Goal: Transaction & Acquisition: Obtain resource

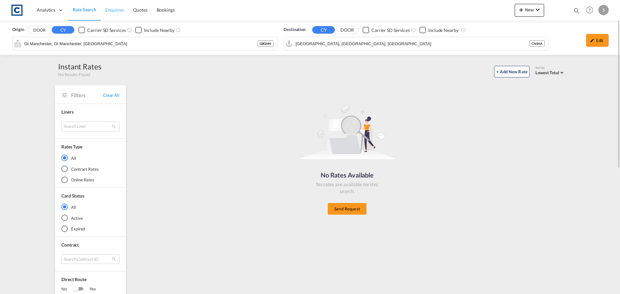
click at [113, 13] on span "Enquiries" at bounding box center [114, 10] width 19 height 6
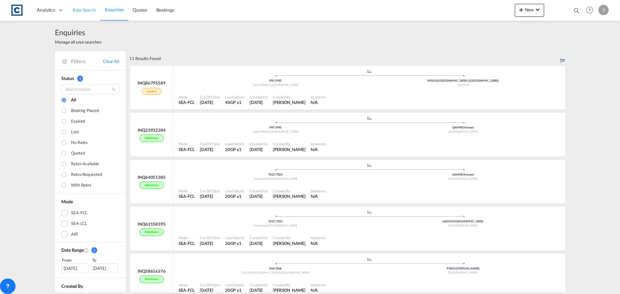
click at [90, 11] on span "Rate Search" at bounding box center [84, 9] width 23 height 5
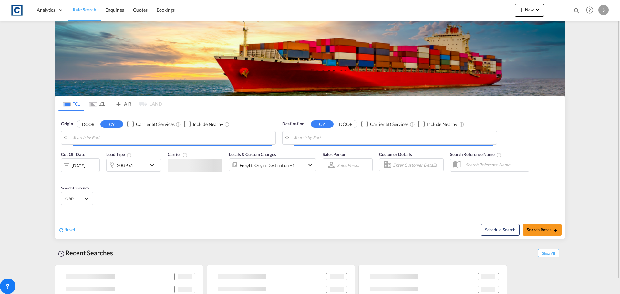
click at [86, 9] on span "Rate Search" at bounding box center [85, 9] width 24 height 5
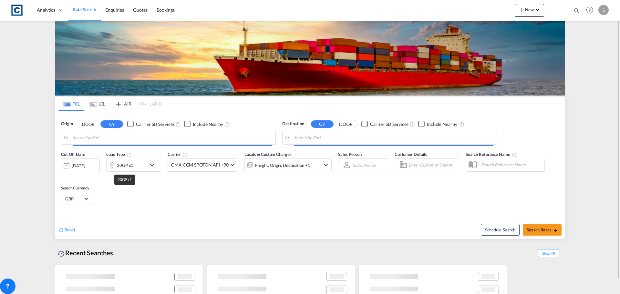
type input "GB-PR5, [GEOGRAPHIC_DATA]"
type input "Ho Chi Minh City ([GEOGRAPHIC_DATA]), VNSGN"
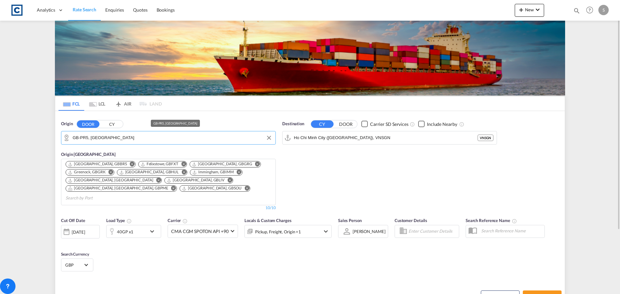
click at [128, 139] on input "GB-PR5, [GEOGRAPHIC_DATA]" at bounding box center [172, 138] width 199 height 10
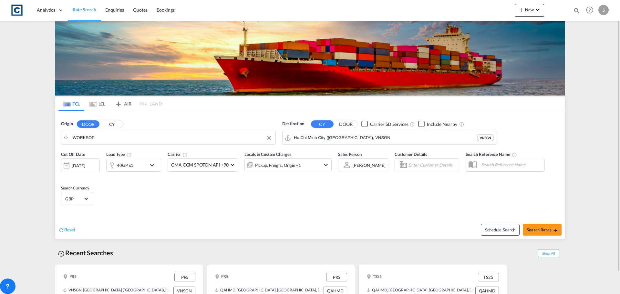
drag, startPoint x: 116, startPoint y: 138, endPoint x: 70, endPoint y: 142, distance: 46.7
click at [89, 138] on input "WORKSOP" at bounding box center [172, 138] width 199 height 10
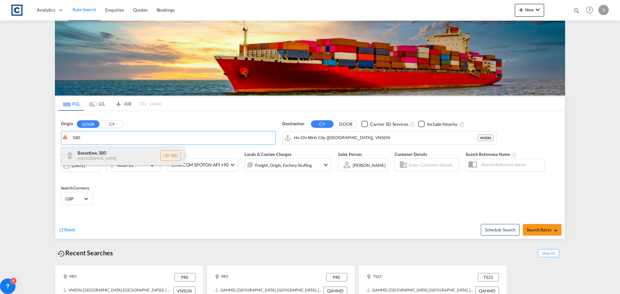
click at [106, 154] on div "Bassetlaw , S80 [GEOGRAPHIC_DATA] [GEOGRAPHIC_DATA]-S80" at bounding box center [122, 155] width 123 height 19
type input "GB-S80, Bassetlaw"
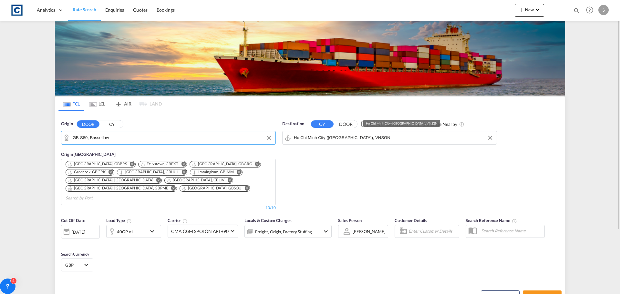
click at [337, 140] on input "Ho Chi Minh City ([GEOGRAPHIC_DATA]), VNSGN" at bounding box center [393, 138] width 199 height 10
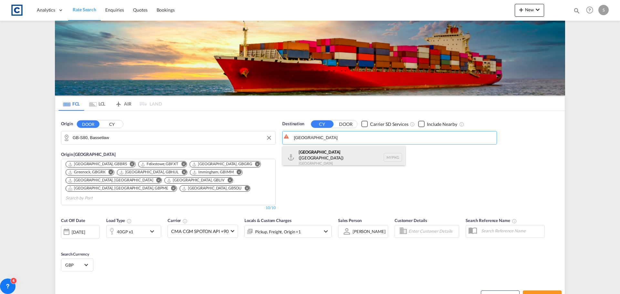
click at [337, 149] on div "[GEOGRAPHIC_DATA] ([GEOGRAPHIC_DATA]) [GEOGRAPHIC_DATA] MYPKG" at bounding box center [343, 157] width 123 height 23
type input "[GEOGRAPHIC_DATA] ([GEOGRAPHIC_DATA]), MYPKG"
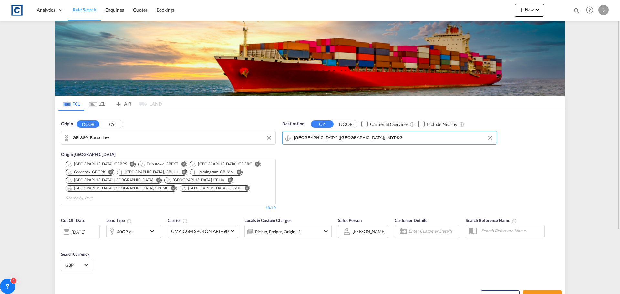
scroll to position [65, 0]
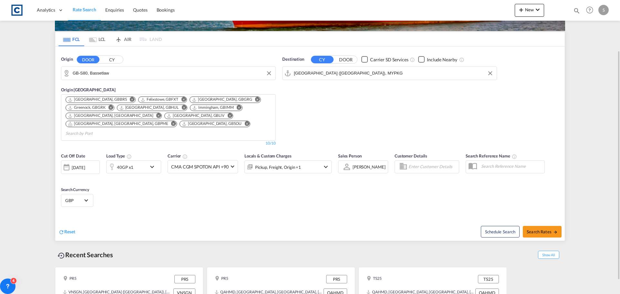
click at [81, 165] on div "[DATE]" at bounding box center [78, 168] width 13 height 6
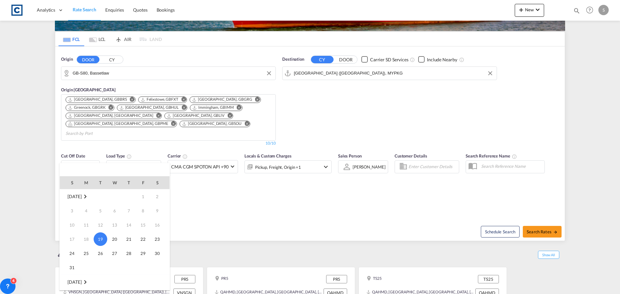
click at [221, 218] on div at bounding box center [310, 147] width 620 height 294
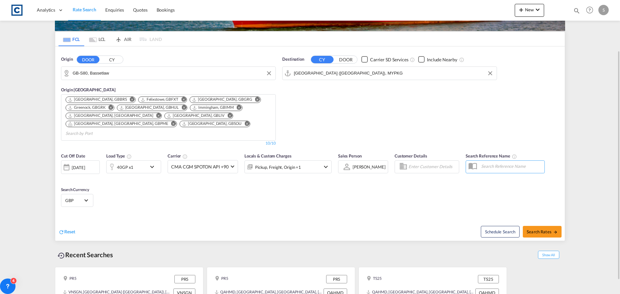
click at [147, 160] on div "40GP x1" at bounding box center [133, 166] width 55 height 13
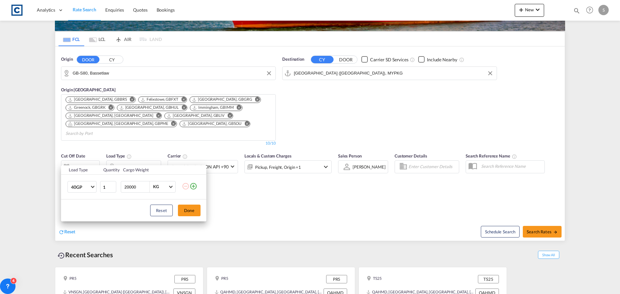
click at [265, 198] on div "Load Type Quantity Cargo Weight 40GP 20GP 40GP 40HC 45HC 20RE 40RE 40HR 20OT 40…" at bounding box center [310, 147] width 620 height 294
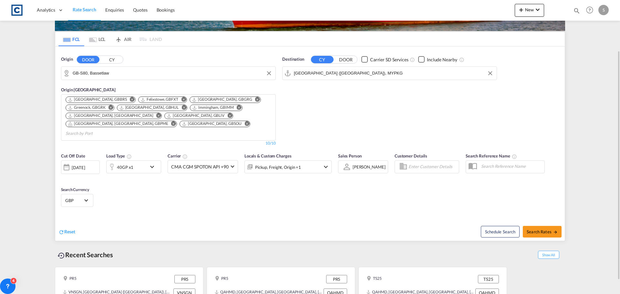
click at [319, 160] on div "Pickup, Freight, Origin +1" at bounding box center [287, 166] width 87 height 13
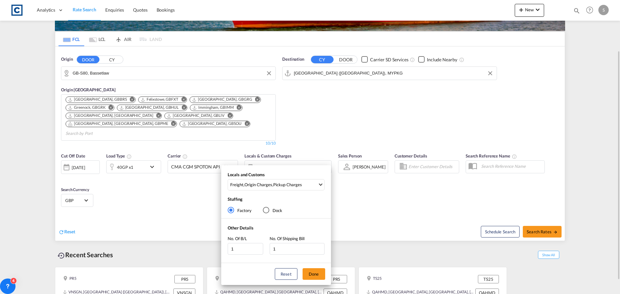
click at [319, 160] on div "Locals and Customs Freight , Origin Charges , Pickup Charges Clear All Select A…" at bounding box center [310, 147] width 620 height 294
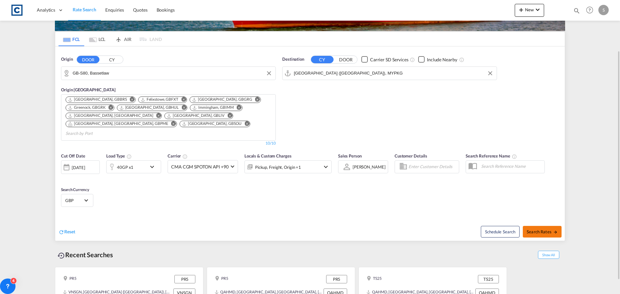
click at [529, 229] on span "Search Rates" at bounding box center [541, 231] width 31 height 5
type input "S80 to MYPKG / [DATE]"
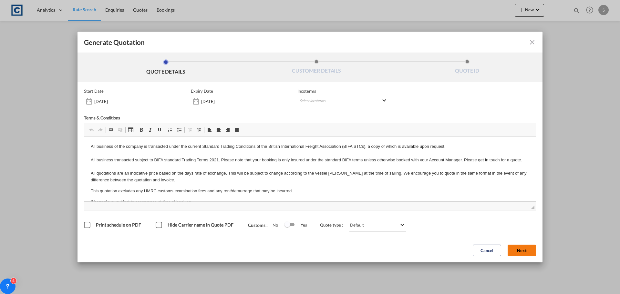
click at [528, 251] on button "Next" at bounding box center [521, 251] width 28 height 12
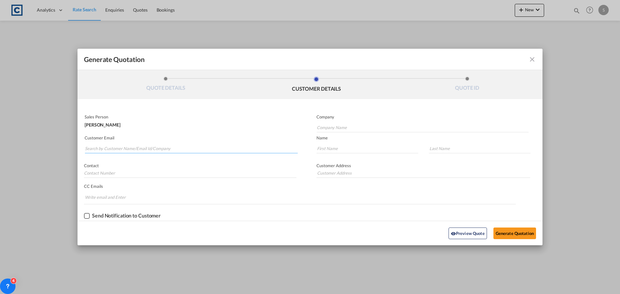
click at [146, 152] on input "Search by Customer Name/Email Id/Company" at bounding box center [191, 149] width 213 height 10
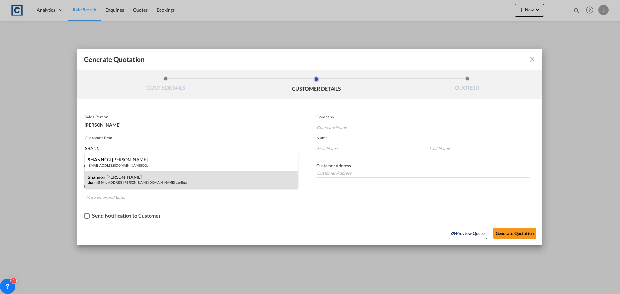
type input "SHANN"
click at [122, 178] on div "[PERSON_NAME] on [PERSON_NAME] [EMAIL_ADDRESS][PERSON_NAME][DOMAIN_NAME] | card…" at bounding box center [191, 179] width 213 height 17
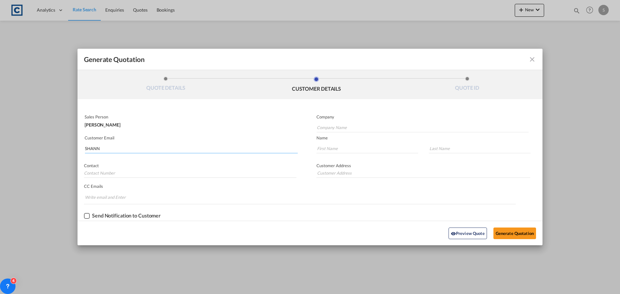
type input "cardinal"
type input "[PERSON_NAME][EMAIL_ADDRESS][PERSON_NAME][DOMAIN_NAME]"
type input "[PERSON_NAME]"
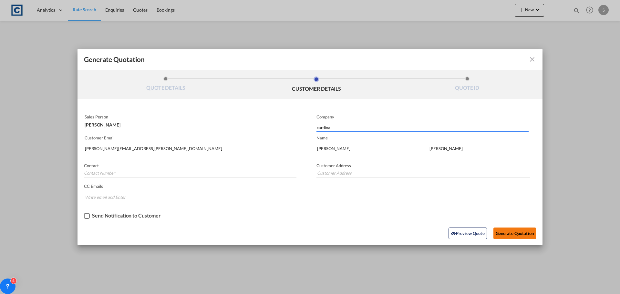
click at [512, 234] on button "Generate Quotation" at bounding box center [514, 233] width 43 height 12
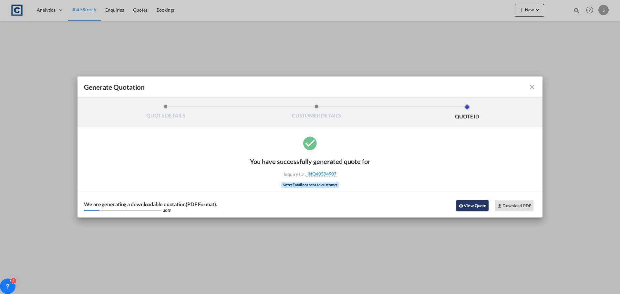
click at [477, 204] on button "View Quote" at bounding box center [472, 206] width 32 height 12
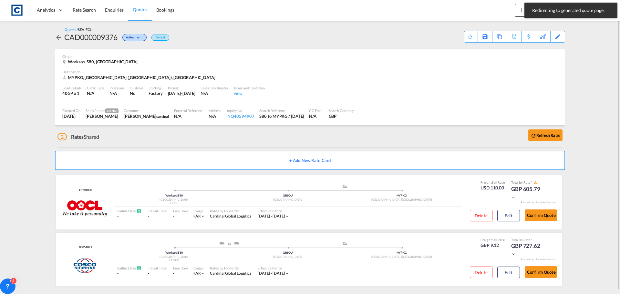
drag, startPoint x: 84, startPoint y: 12, endPoint x: 7, endPoint y: 171, distance: 177.4
click at [84, 12] on span "Rate Search" at bounding box center [84, 9] width 23 height 5
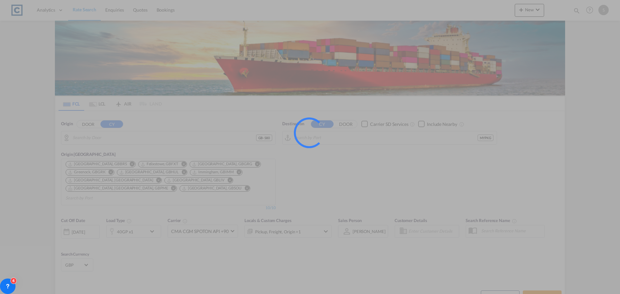
type input "GB-S80, Bassetlaw"
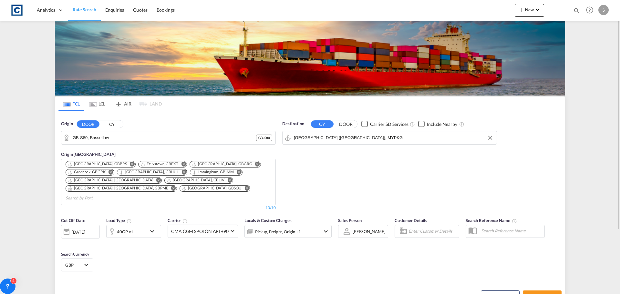
click at [319, 137] on input "[GEOGRAPHIC_DATA] ([GEOGRAPHIC_DATA]), MYPKG" at bounding box center [393, 138] width 199 height 10
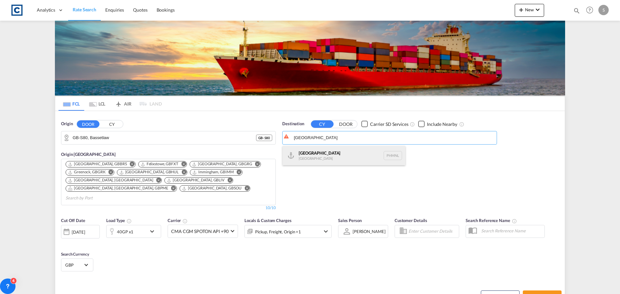
click at [322, 159] on div "[GEOGRAPHIC_DATA] [GEOGRAPHIC_DATA] PHMNL" at bounding box center [343, 155] width 123 height 19
type input "[GEOGRAPHIC_DATA], PHMNL"
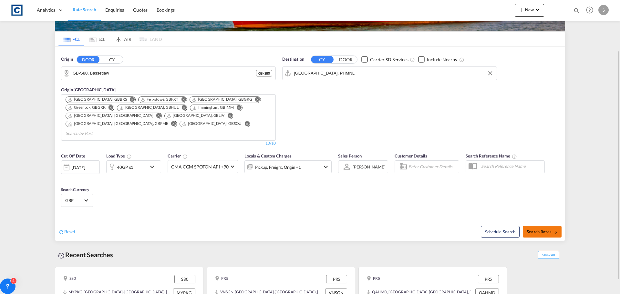
click at [532, 229] on span "Search Rates" at bounding box center [541, 231] width 31 height 5
type input "S80 to PHMNL / [DATE]"
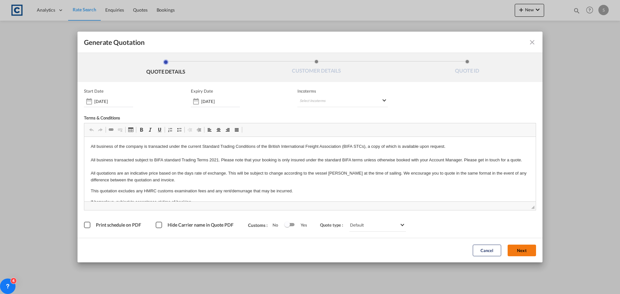
click at [515, 248] on button "Next" at bounding box center [521, 251] width 28 height 12
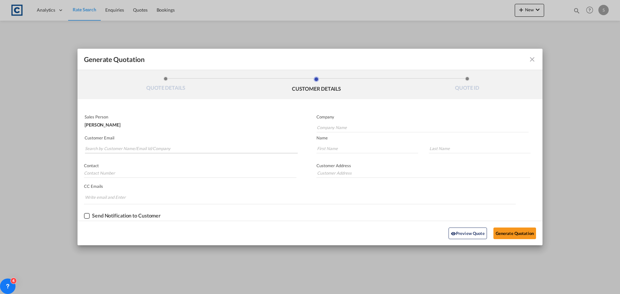
click at [131, 142] on md-autocomplete-wrap "Generate QuotationQUOTE ..." at bounding box center [191, 146] width 213 height 13
click at [129, 148] on input "Search by Customer Name/Email Id/Company" at bounding box center [191, 149] width 213 height 10
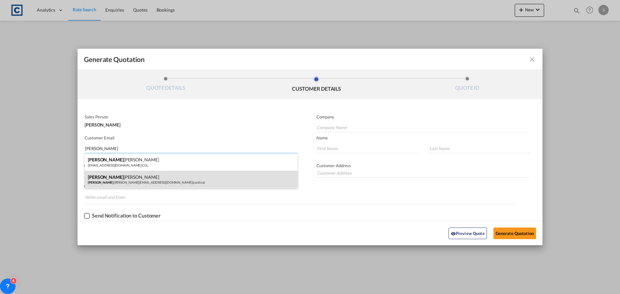
type input "[PERSON_NAME]"
click at [128, 179] on div "[PERSON_NAME] .[PERSON_NAME][EMAIL_ADDRESS][DOMAIN_NAME] | cardinal" at bounding box center [191, 179] width 213 height 17
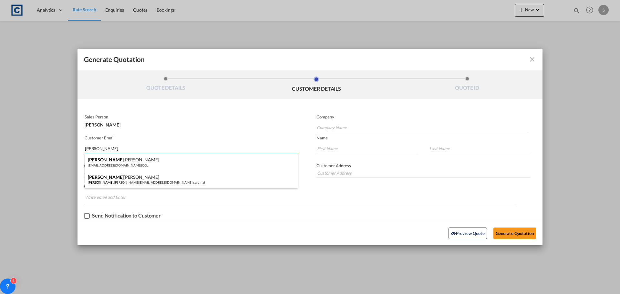
type input "cardinal"
type input "[PERSON_NAME][EMAIL_ADDRESS][PERSON_NAME][DOMAIN_NAME]"
type input "[PERSON_NAME]"
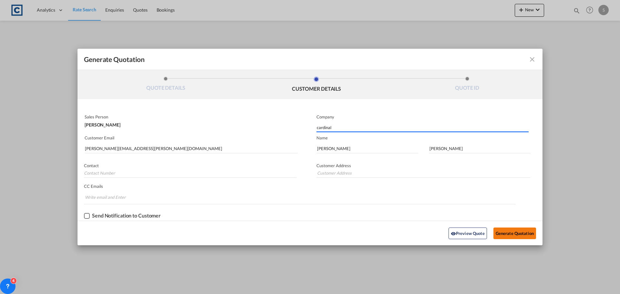
click at [499, 236] on button "Generate Quotation" at bounding box center [514, 233] width 43 height 12
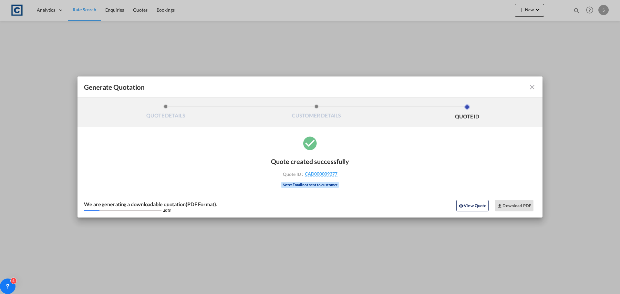
drag, startPoint x: 424, startPoint y: 176, endPoint x: 420, endPoint y: 175, distance: 4.2
click at [423, 176] on div "Quote created successfully Quote ID : CAD000009377 Note: Email not sent to cust…" at bounding box center [309, 176] width 465 height 83
drag, startPoint x: 392, startPoint y: 184, endPoint x: 499, endPoint y: 114, distance: 128.0
click at [396, 183] on div "Quote created successfully Quote ID : CAD000009377 Note: Email not sent to cust…" at bounding box center [309, 176] width 465 height 83
drag, startPoint x: 537, startPoint y: 91, endPoint x: 534, endPoint y: 88, distance: 4.1
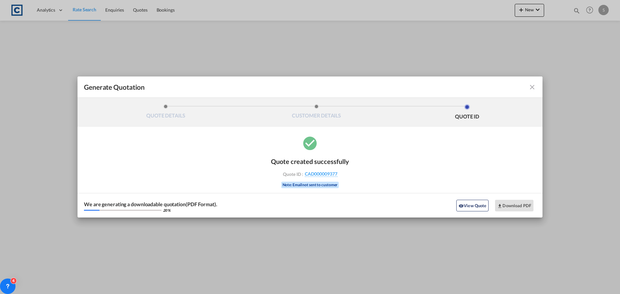
click at [534, 88] on md-toolbar "Generate Quotation" at bounding box center [309, 86] width 465 height 21
click at [534, 88] on md-icon "icon-close fg-AAA8AD cursor m-0" at bounding box center [532, 87] width 8 height 8
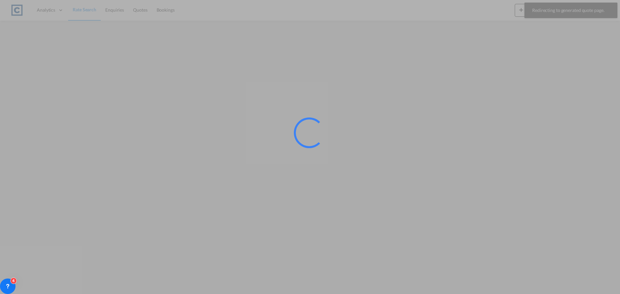
click at [18, 136] on div at bounding box center [310, 147] width 620 height 294
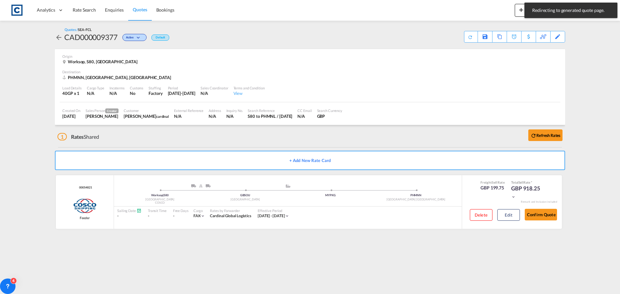
click at [48, 127] on md-content "Analytics Dashboard Rate Search Enquiries Quotes Bookings New Quote Bookings" at bounding box center [310, 147] width 620 height 294
click at [41, 149] on md-content "Analytics Dashboard Rate Search Enquiries Quotes Bookings New Quote Bookings" at bounding box center [310, 147] width 620 height 294
click at [25, 157] on md-content "Analytics Dashboard Rate Search Enquiries Quotes Bookings New Quote Bookings" at bounding box center [310, 147] width 620 height 294
click at [19, 161] on md-content "Analytics Dashboard Rate Search Enquiries Quotes Bookings New Quote Bookings" at bounding box center [310, 147] width 620 height 294
click at [13, 159] on md-content "Analytics Dashboard Rate Search Enquiries Quotes Bookings New Quote Bookings" at bounding box center [310, 147] width 620 height 294
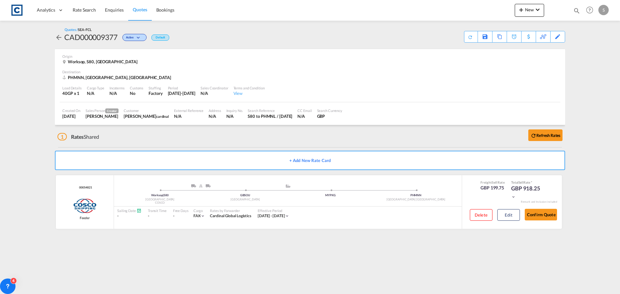
click at [19, 176] on md-content "Analytics Dashboard Rate Search Enquiries Quotes Bookings New Quote Bookings" at bounding box center [310, 147] width 620 height 294
click at [17, 173] on md-content "Analytics Dashboard Rate Search Enquiries Quotes Bookings New Quote Bookings" at bounding box center [310, 147] width 620 height 294
click at [28, 177] on md-content "Analytics Dashboard Rate Search Enquiries Quotes Bookings New Quote Bookings" at bounding box center [310, 147] width 620 height 294
drag, startPoint x: 26, startPoint y: 176, endPoint x: 9, endPoint y: 184, distance: 19.2
click at [25, 176] on md-content "Analytics Dashboard Rate Search Enquiries Quotes Bookings New Quote Bookings" at bounding box center [310, 147] width 620 height 294
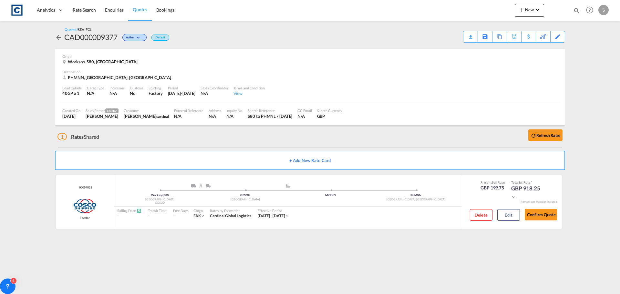
click at [20, 189] on md-content "Analytics Dashboard Rate Search Enquiries Quotes Bookings New Quote Bookings" at bounding box center [310, 147] width 620 height 294
click at [27, 187] on md-content "Analytics Dashboard Rate Search Enquiries Quotes Bookings New Quote Bookings" at bounding box center [310, 147] width 620 height 294
click at [31, 159] on md-content "Analytics Dashboard Rate Search Enquiries Quotes Bookings New Quote Bookings" at bounding box center [310, 147] width 620 height 294
click at [34, 160] on md-content "Analytics Dashboard Rate Search Enquiries Quotes Bookings New Quote Bookings" at bounding box center [310, 147] width 620 height 294
click at [32, 160] on md-content "Analytics Dashboard Rate Search Enquiries Quotes Bookings New Quote Bookings" at bounding box center [310, 147] width 620 height 294
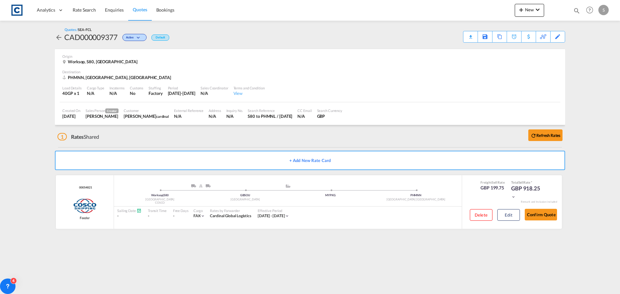
click at [30, 153] on md-content "Analytics Dashboard Rate Search Enquiries Quotes Bookings New Quote Bookings" at bounding box center [310, 147] width 620 height 294
click at [32, 150] on md-content "Analytics Dashboard Rate Search Enquiries Quotes Bookings New Quote Bookings" at bounding box center [310, 147] width 620 height 294
drag, startPoint x: 87, startPoint y: 10, endPoint x: 1, endPoint y: 123, distance: 142.1
click at [87, 10] on span "Rate Search" at bounding box center [84, 9] width 23 height 5
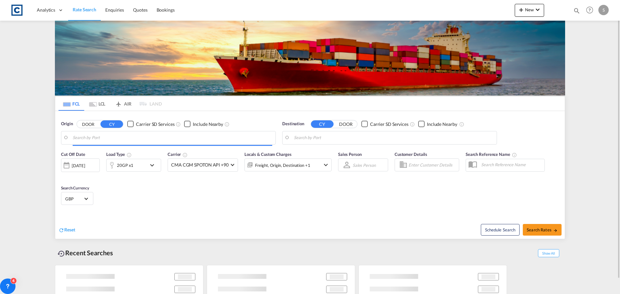
type input "GB-S80, Bassetlaw"
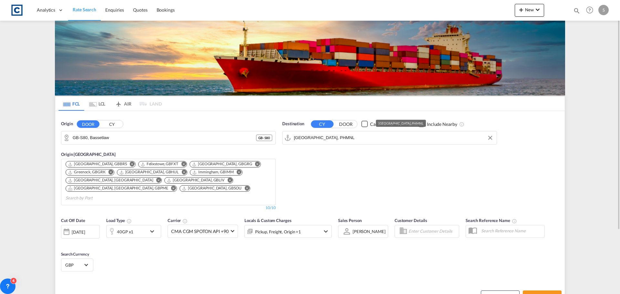
drag, startPoint x: 351, startPoint y: 133, endPoint x: 352, endPoint y: 141, distance: 7.8
click at [351, 133] on input "[GEOGRAPHIC_DATA], PHMNL" at bounding box center [393, 138] width 199 height 10
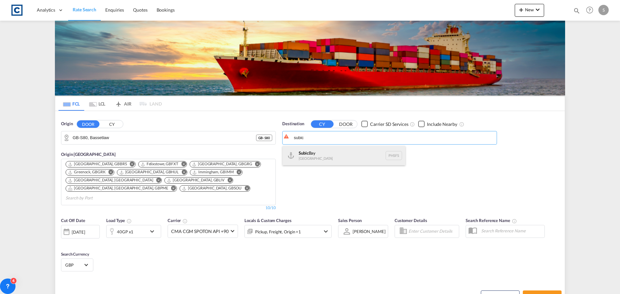
click at [320, 156] on div "Subic [GEOGRAPHIC_DATA] PHSFS" at bounding box center [343, 155] width 123 height 19
type input "Subic Bay, PHSFS"
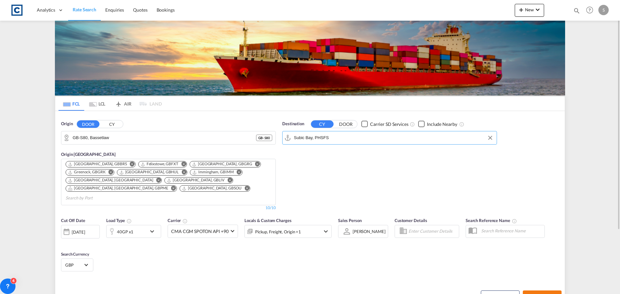
click at [544, 294] on span "Search Rates" at bounding box center [541, 296] width 31 height 5
type input "S80 to PHSFS / [DATE]"
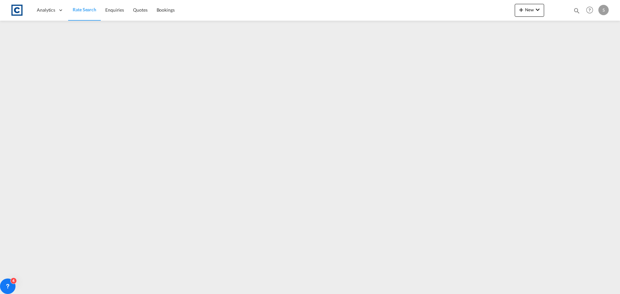
drag, startPoint x: 70, startPoint y: 14, endPoint x: 86, endPoint y: 11, distance: 16.1
click at [70, 14] on link "Rate Search" at bounding box center [84, 10] width 33 height 21
click at [86, 11] on span "Rate Search" at bounding box center [85, 9] width 24 height 5
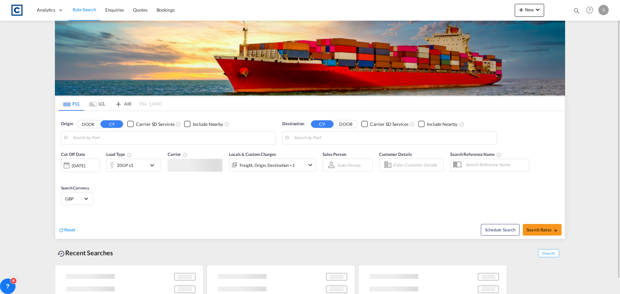
click at [93, 133] on input "Search by Port" at bounding box center [172, 138] width 199 height 10
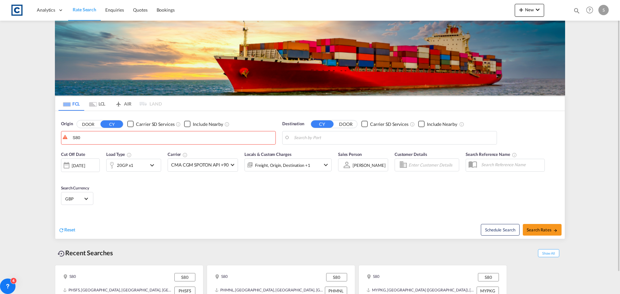
click at [91, 127] on button "DOOR" at bounding box center [88, 123] width 23 height 7
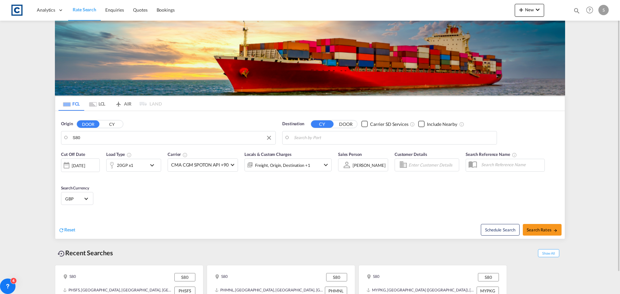
click at [90, 134] on input "S80" at bounding box center [172, 138] width 199 height 10
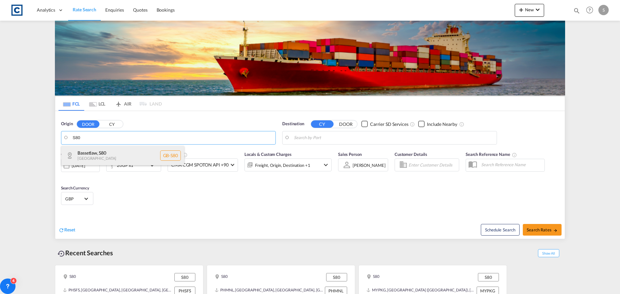
click at [98, 155] on div "Bassetlaw , S80 [GEOGRAPHIC_DATA] [GEOGRAPHIC_DATA]-S80" at bounding box center [122, 155] width 123 height 19
type input "GB-S80, Bassetlaw"
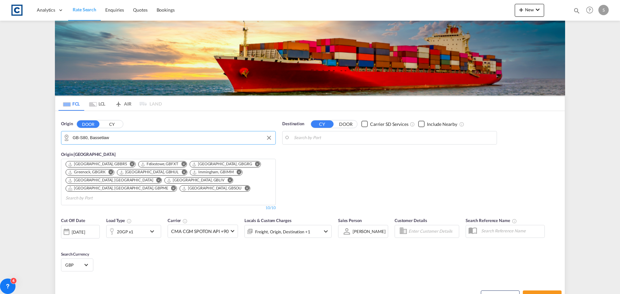
click at [350, 139] on body "Analytics Dashboard Rate Search Enquiries Quotes Bookings" at bounding box center [310, 147] width 620 height 294
click at [330, 136] on body "Analytics Dashboard Rate Search Enquiries Quotes Bookings" at bounding box center [310, 147] width 620 height 294
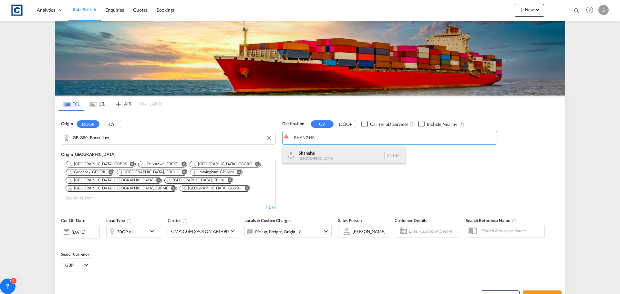
click at [336, 148] on div "Shangha i [GEOGRAPHIC_DATA] [GEOGRAPHIC_DATA]" at bounding box center [343, 155] width 123 height 19
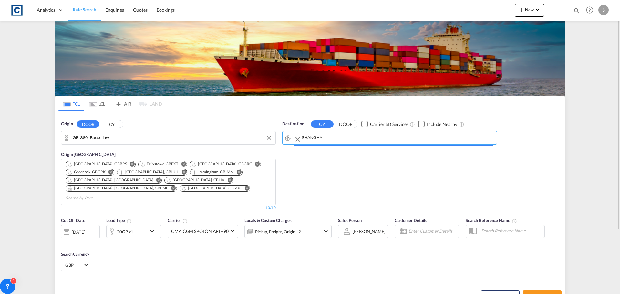
type input "[GEOGRAPHIC_DATA], [GEOGRAPHIC_DATA]"
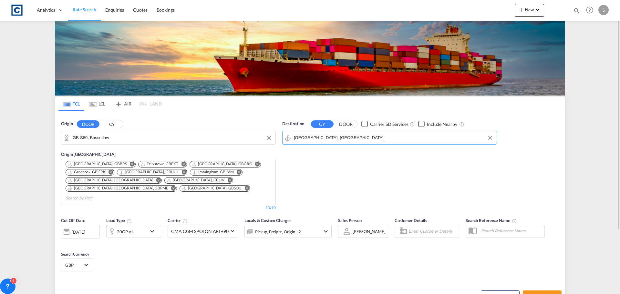
click at [146, 229] on div "20GP x1" at bounding box center [126, 231] width 40 height 13
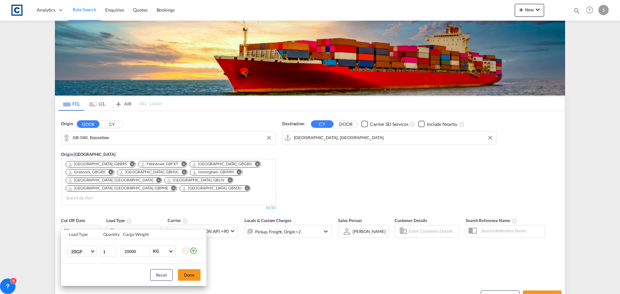
click at [87, 260] on td "20GP 20GP 40GP 40HC 45HC 20RE 40RE 40HR 20OT 40OT 20FR 40FR 40NR 20NR 45S 20TK …" at bounding box center [80, 251] width 38 height 25
click at [87, 256] on md-select-value "20GP" at bounding box center [83, 251] width 26 height 11
click at [80, 235] on md-option "40GP" at bounding box center [88, 231] width 44 height 15
click at [189, 274] on button "Done" at bounding box center [189, 275] width 23 height 12
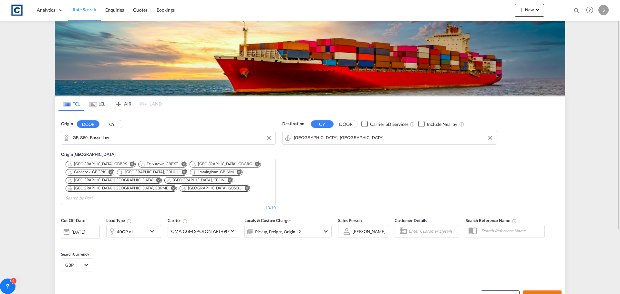
click at [549, 292] on button "Search Rates" at bounding box center [541, 296] width 39 height 12
type input "S80 to CNSHA / [DATE]"
